Goal: Book appointment/travel/reservation

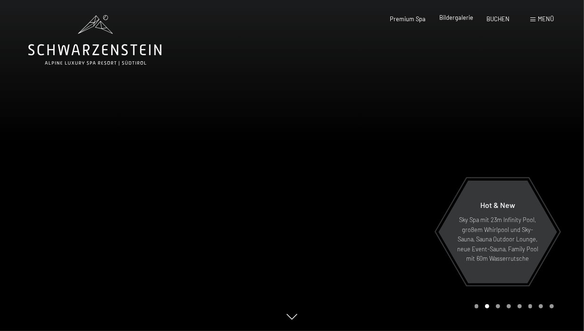
click at [461, 16] on span "Bildergalerie" at bounding box center [457, 18] width 34 height 8
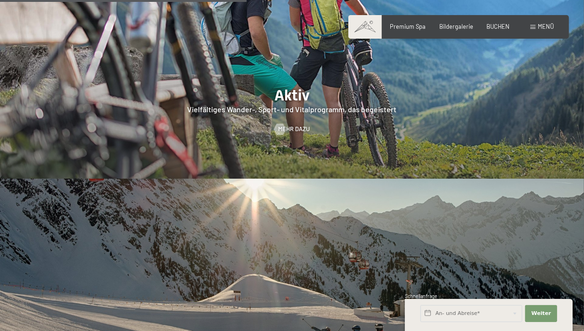
scroll to position [1604, 0]
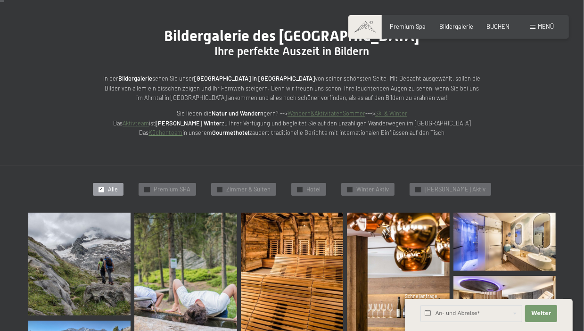
scroll to position [141, 0]
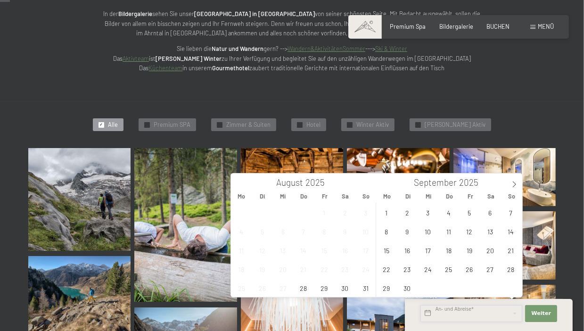
click at [474, 316] on input "text" at bounding box center [472, 313] width 102 height 17
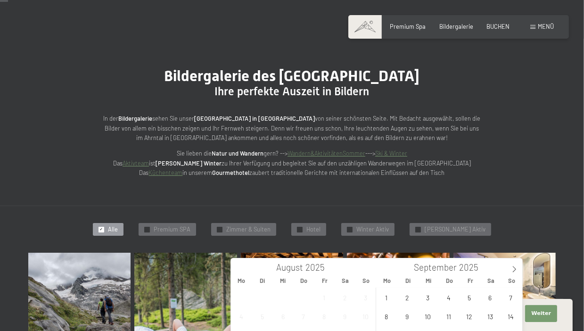
scroll to position [0, 0]
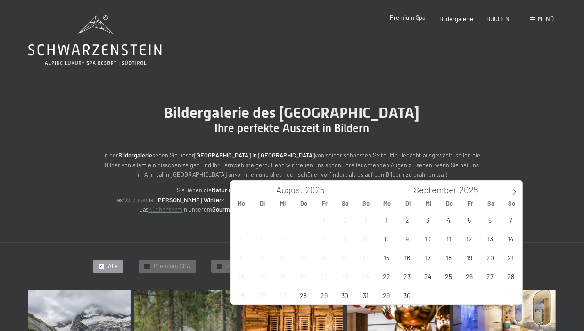
click at [402, 17] on span "Premium Spa" at bounding box center [409, 18] width 36 height 8
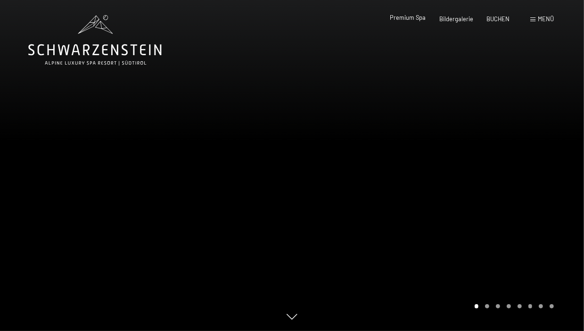
click at [399, 18] on span "Premium Spa" at bounding box center [409, 18] width 36 height 8
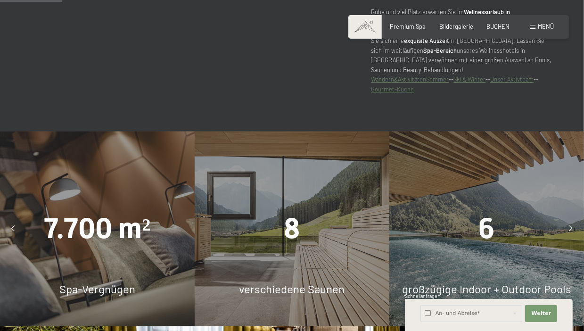
scroll to position [566, 0]
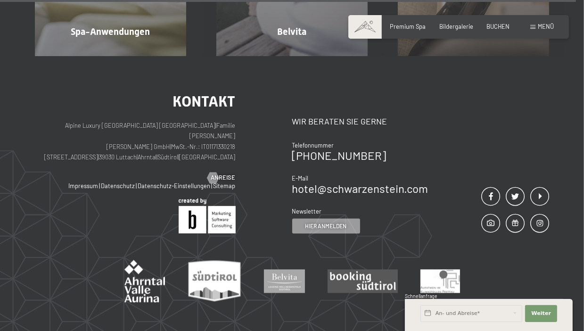
scroll to position [4528, 0]
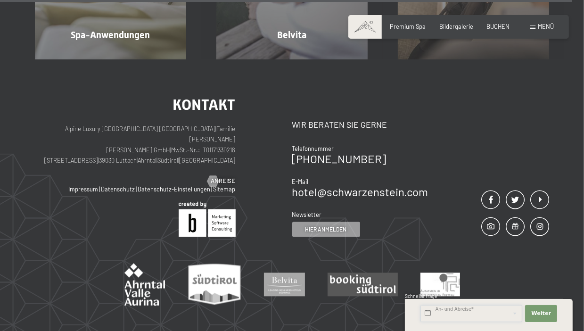
click at [472, 317] on input "text" at bounding box center [472, 313] width 102 height 17
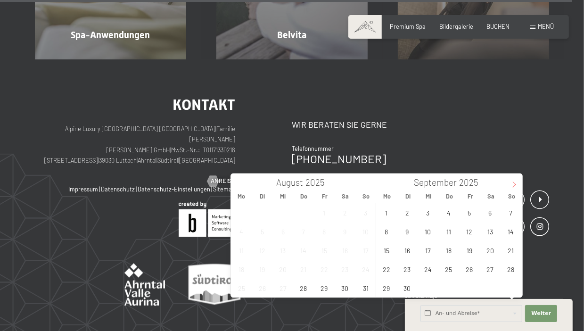
click at [514, 185] on icon at bounding box center [514, 184] width 7 height 7
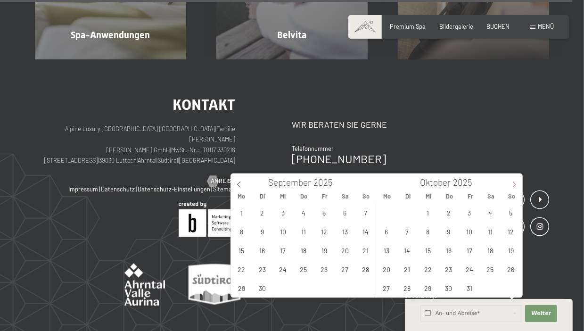
click at [514, 185] on icon at bounding box center [514, 184] width 7 height 7
type input "2026"
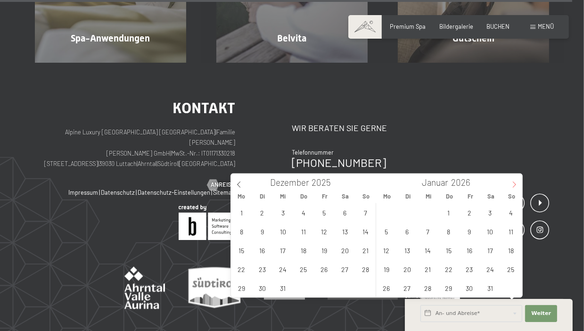
click at [514, 185] on icon at bounding box center [514, 184] width 7 height 7
type input "2026"
click at [514, 185] on icon at bounding box center [514, 184] width 7 height 7
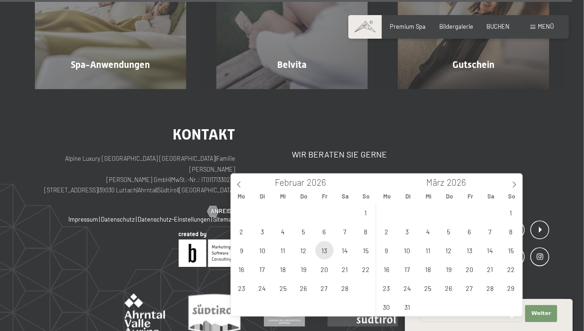
click at [330, 250] on span "13" at bounding box center [325, 250] width 18 height 18
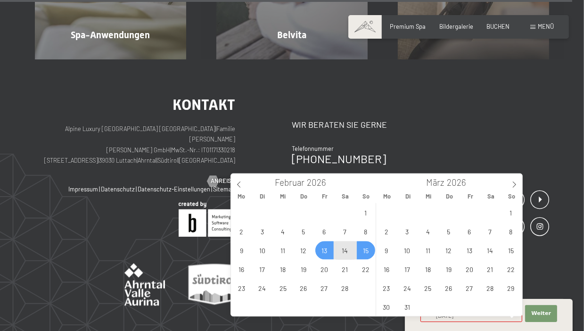
click at [368, 250] on span "15" at bounding box center [366, 250] width 18 height 18
type input "Fr. 13.02.2026 - So. 15.02.2026"
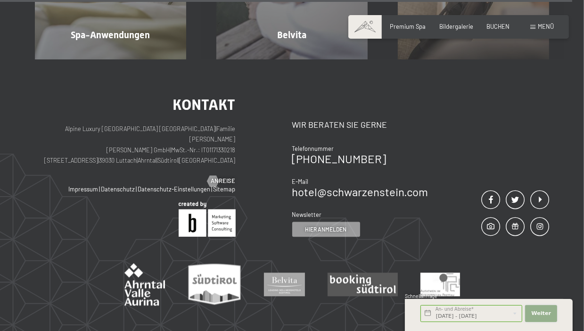
click at [538, 312] on span "Weiter" at bounding box center [542, 314] width 20 height 8
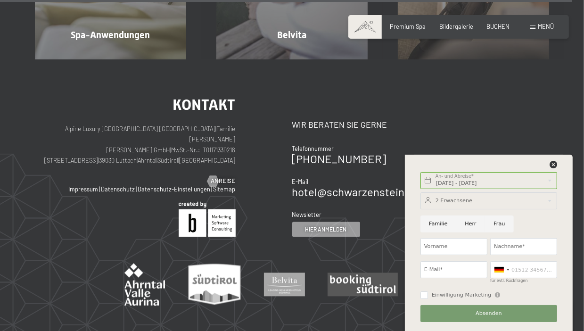
click at [440, 224] on input "Familie" at bounding box center [439, 224] width 36 height 17
radio input "true"
click at [439, 249] on input "Vorname" at bounding box center [454, 246] width 67 height 17
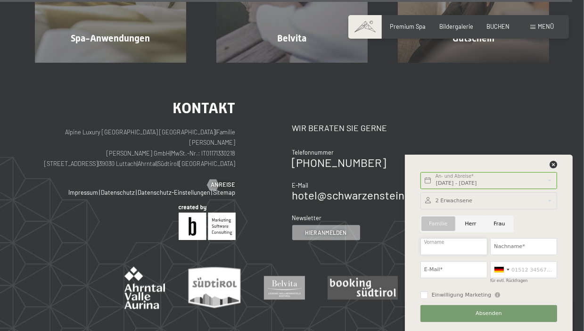
type input "Hannes"
type input "Angeben"
type input "angeben.h@gmx.at"
type input "06765873305"
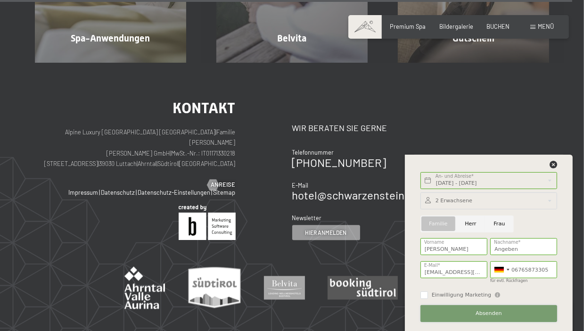
click at [479, 310] on span "Absenden" at bounding box center [489, 314] width 26 height 8
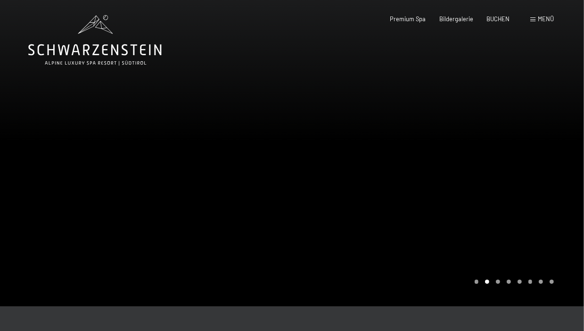
click at [536, 17] on div "Menü" at bounding box center [543, 19] width 24 height 8
